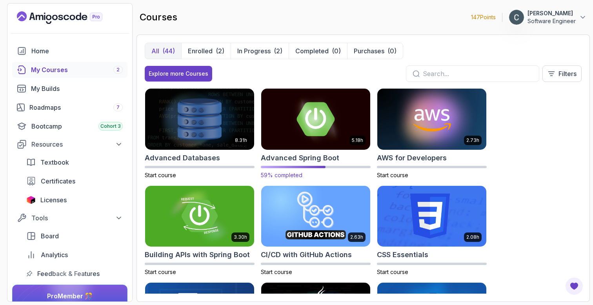
click at [298, 122] on img at bounding box center [315, 119] width 114 height 64
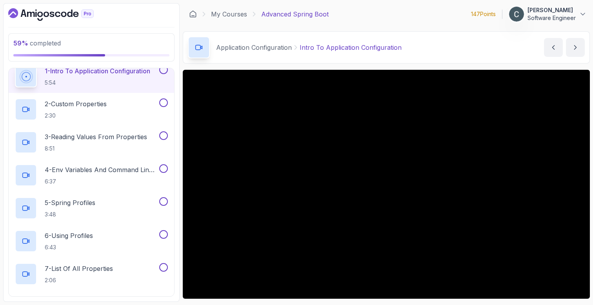
scroll to position [187, 0]
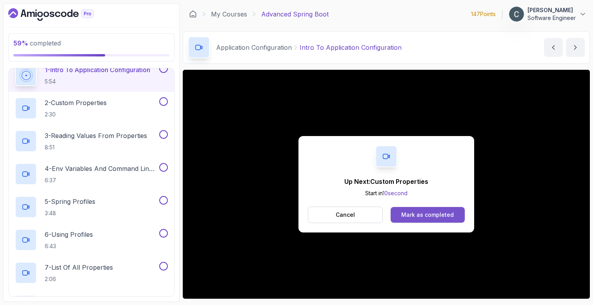
click at [452, 215] on div "Mark as completed" at bounding box center [427, 215] width 53 height 8
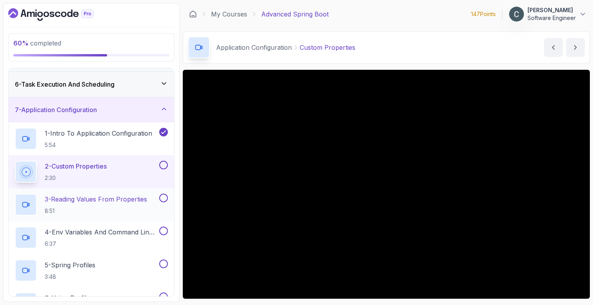
scroll to position [129, 0]
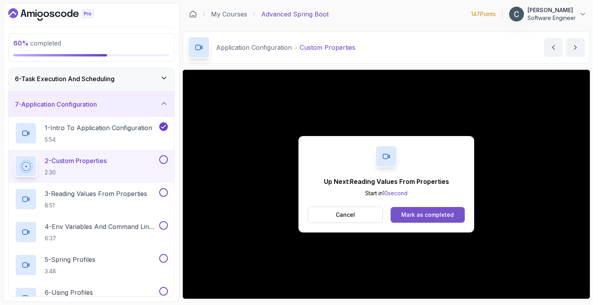
click at [429, 216] on div "Mark as completed" at bounding box center [427, 215] width 53 height 8
